Goal: Information Seeking & Learning: Learn about a topic

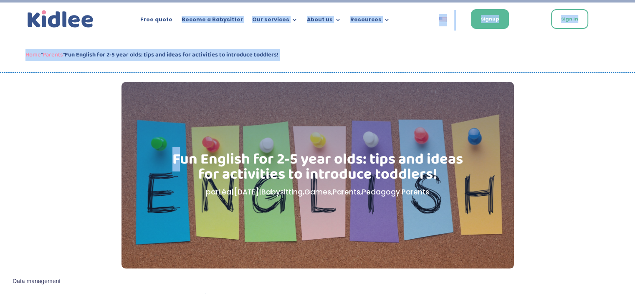
drag, startPoint x: 178, startPoint y: 154, endPoint x: 182, endPoint y: -21, distance: 175.4
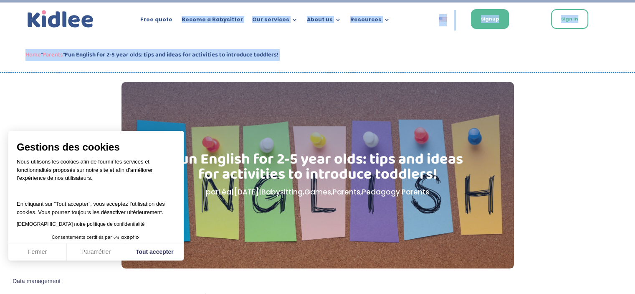
click at [377, 44] on div "Home " Parents " Fun English for 2-5 year olds: tips and ideas for activities t…" at bounding box center [317, 55] width 584 height 35
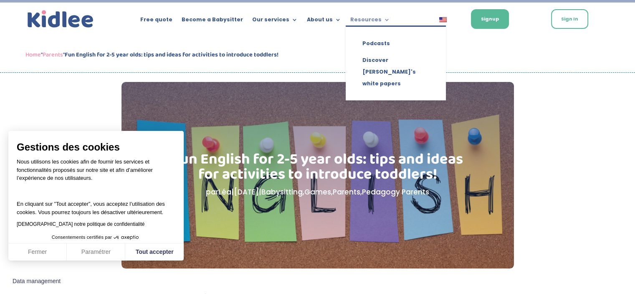
click at [372, 23] on link "Resources" at bounding box center [370, 21] width 40 height 9
